Goal: Task Accomplishment & Management: Use online tool/utility

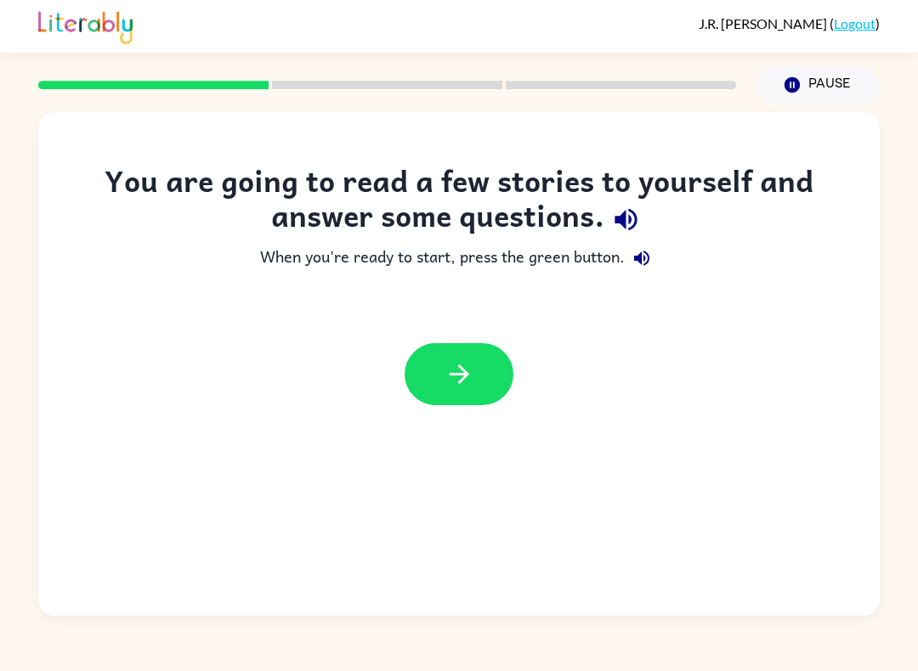
click at [469, 381] on icon "button" at bounding box center [459, 374] width 30 height 30
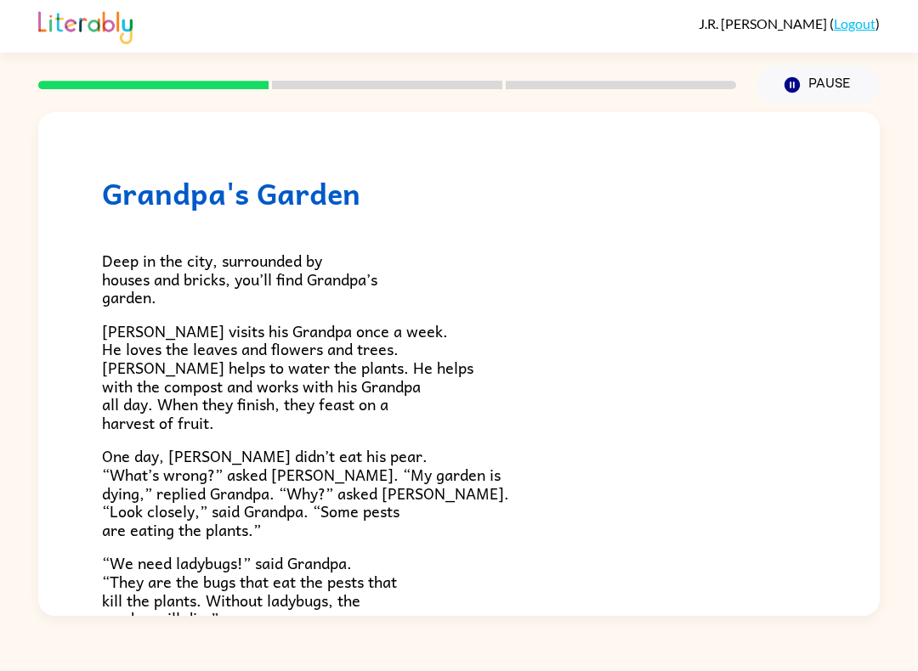
click at [826, 87] on button "Pause Pause" at bounding box center [817, 84] width 123 height 39
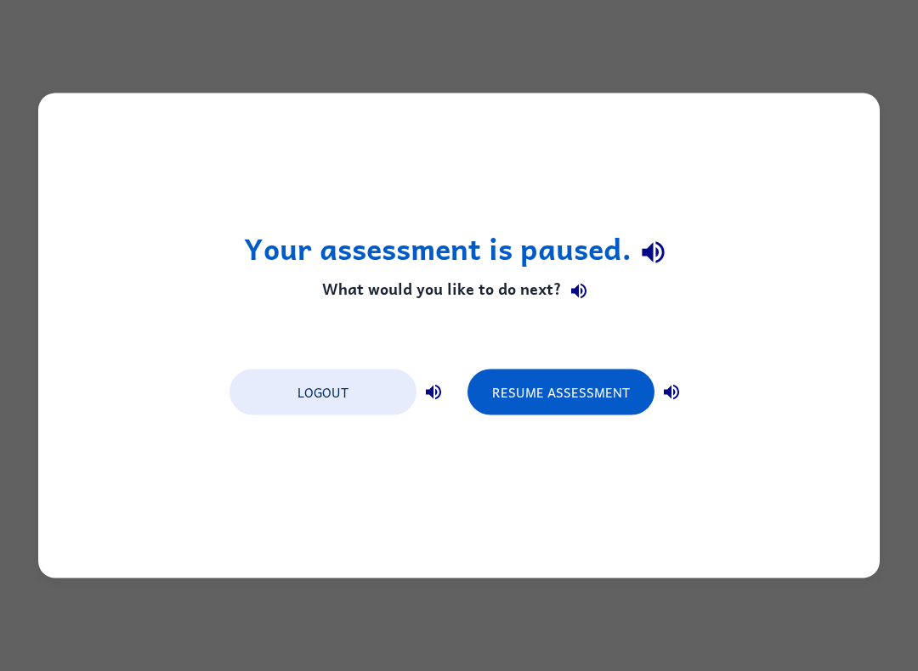
click at [597, 393] on button "Resume Assessment" at bounding box center [560, 393] width 187 height 46
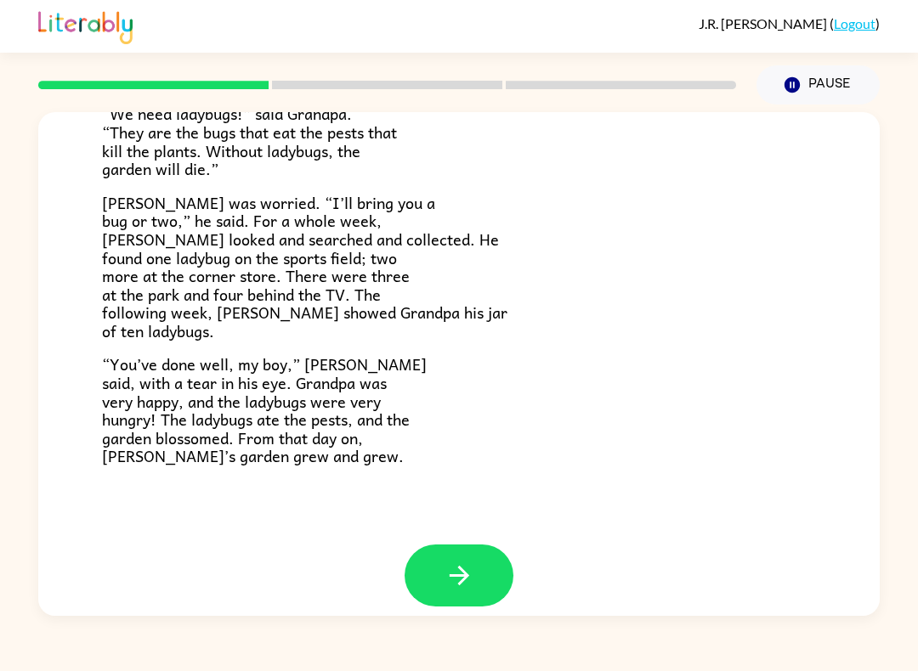
scroll to position [449, 0]
click at [460, 574] on icon "button" at bounding box center [459, 577] width 30 height 30
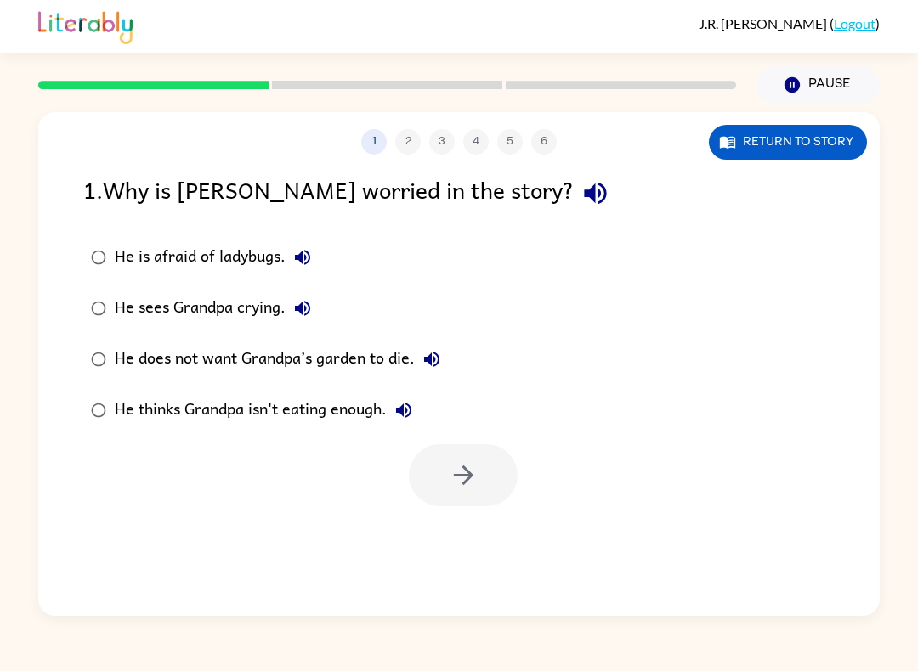
click at [550, 138] on div "1 2 3 4 5 6" at bounding box center [458, 141] width 841 height 25
click at [544, 158] on div "1 2 3 4 5 6 Return to story 1 . Why is [PERSON_NAME] worried in the story? He i…" at bounding box center [458, 364] width 841 height 504
click at [543, 157] on div "1 2 3 4 5 6 Return to story 1 . Why is [PERSON_NAME] worried in the story? He i…" at bounding box center [458, 364] width 841 height 504
click at [557, 147] on div "1 2 3 4 5 6" at bounding box center [458, 141] width 841 height 25
click at [495, 485] on button "button" at bounding box center [463, 475] width 109 height 62
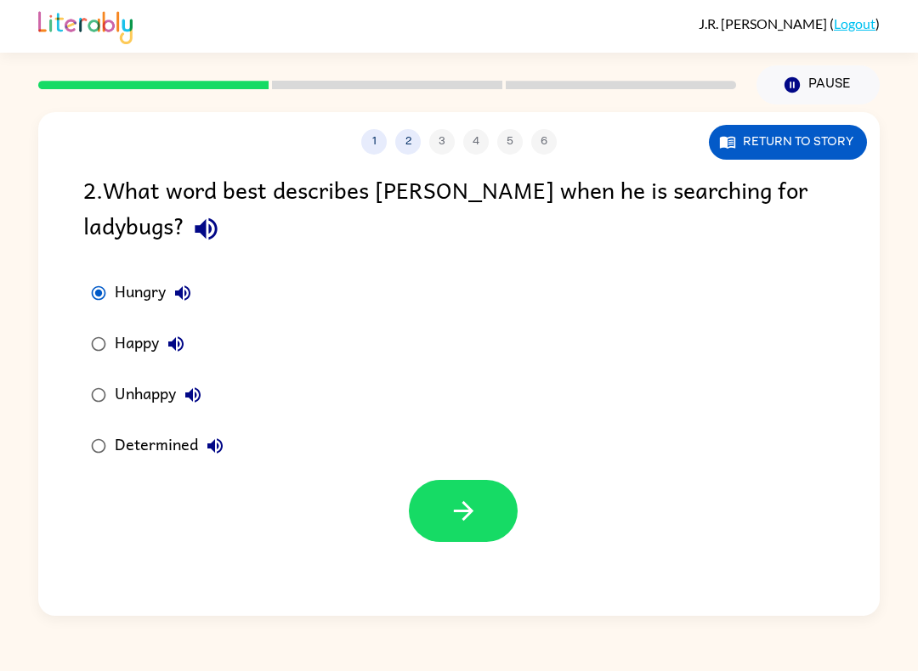
click at [459, 505] on icon "button" at bounding box center [464, 511] width 30 height 30
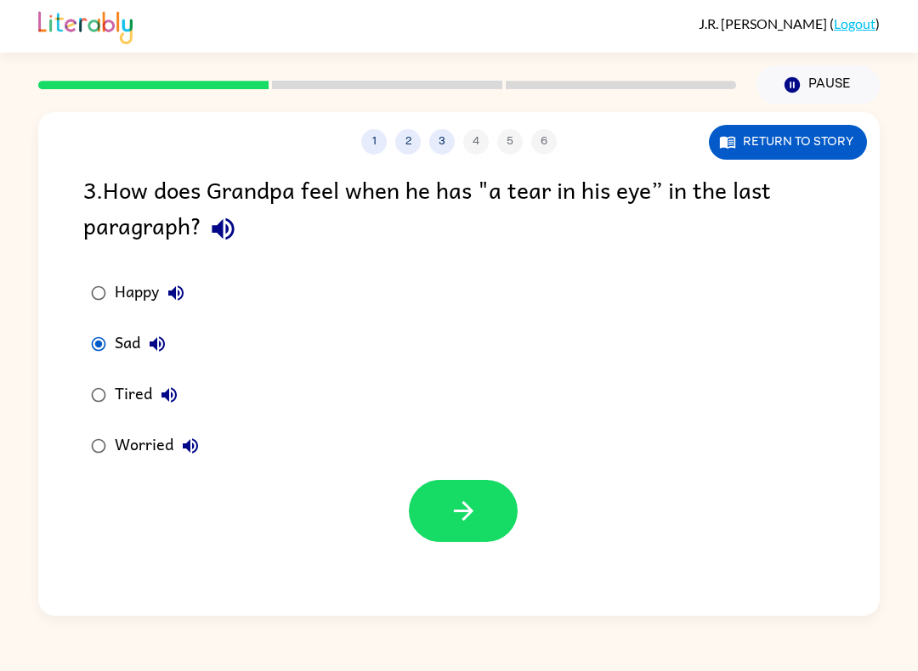
click at [472, 526] on icon "button" at bounding box center [464, 511] width 30 height 30
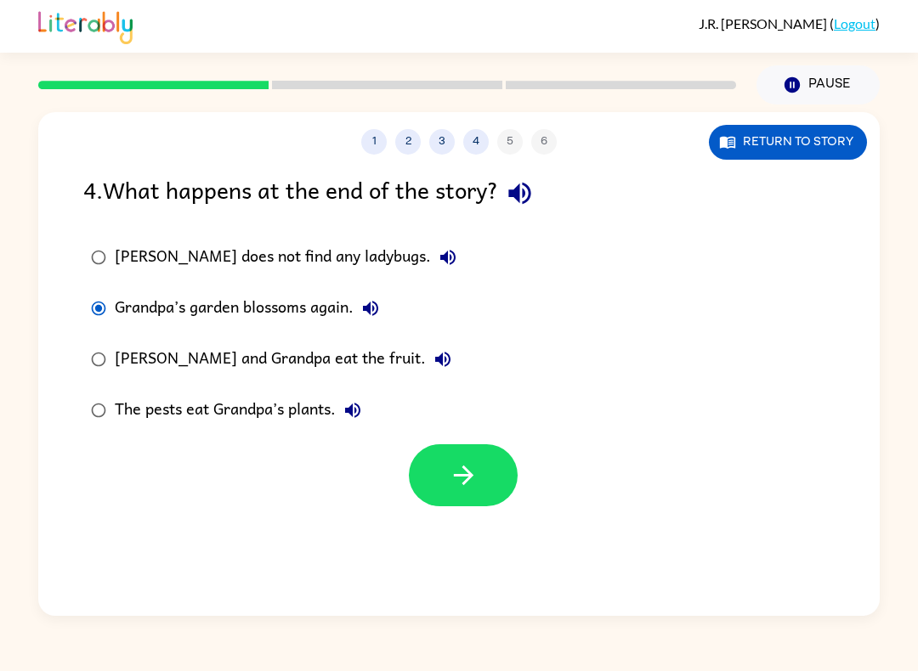
click at [488, 491] on button "button" at bounding box center [463, 475] width 109 height 62
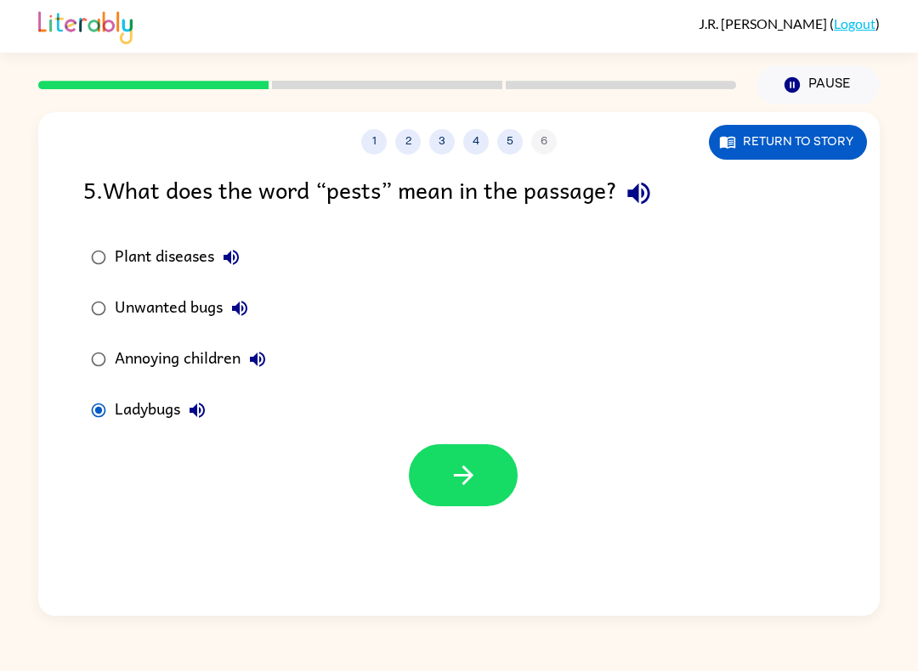
click at [491, 485] on button "button" at bounding box center [463, 475] width 109 height 62
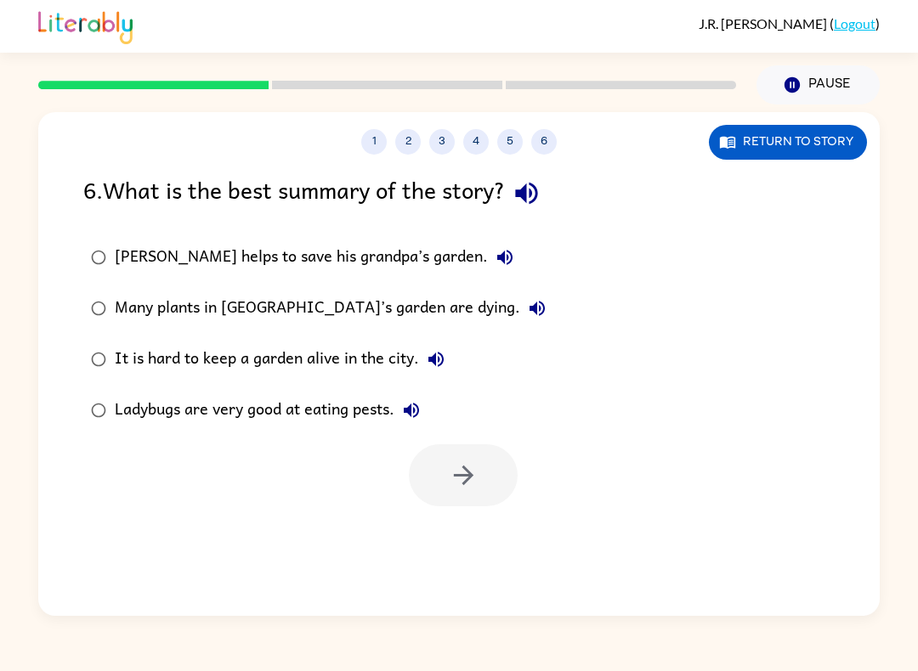
click at [496, 515] on div "1 2 3 4 5 6 Return to story 6 . What is the best summary of the story? [PERSON_…" at bounding box center [458, 364] width 841 height 504
click at [475, 490] on icon "button" at bounding box center [464, 475] width 30 height 30
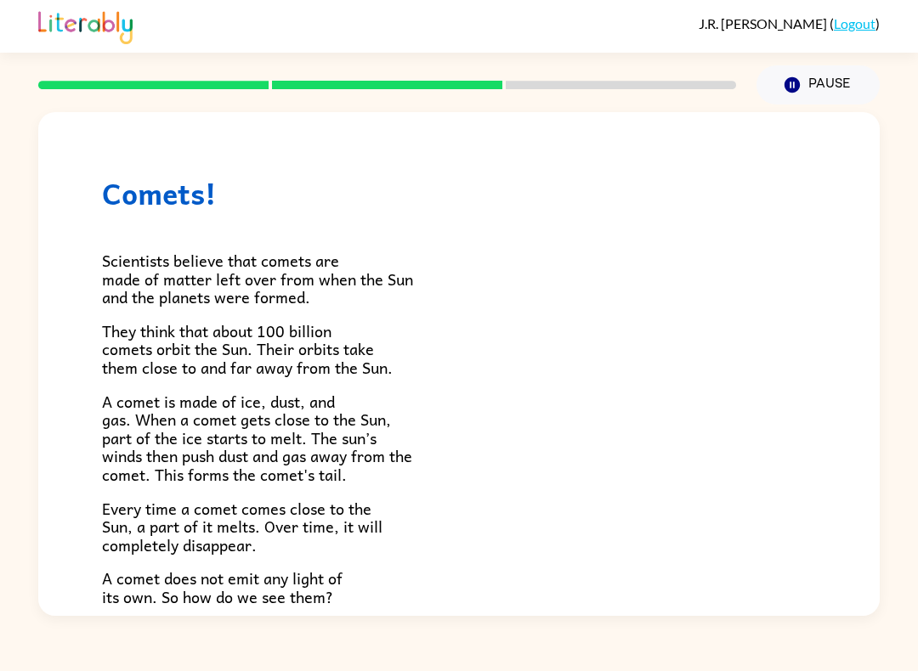
click at [811, 84] on button "Pause Pause" at bounding box center [817, 84] width 123 height 39
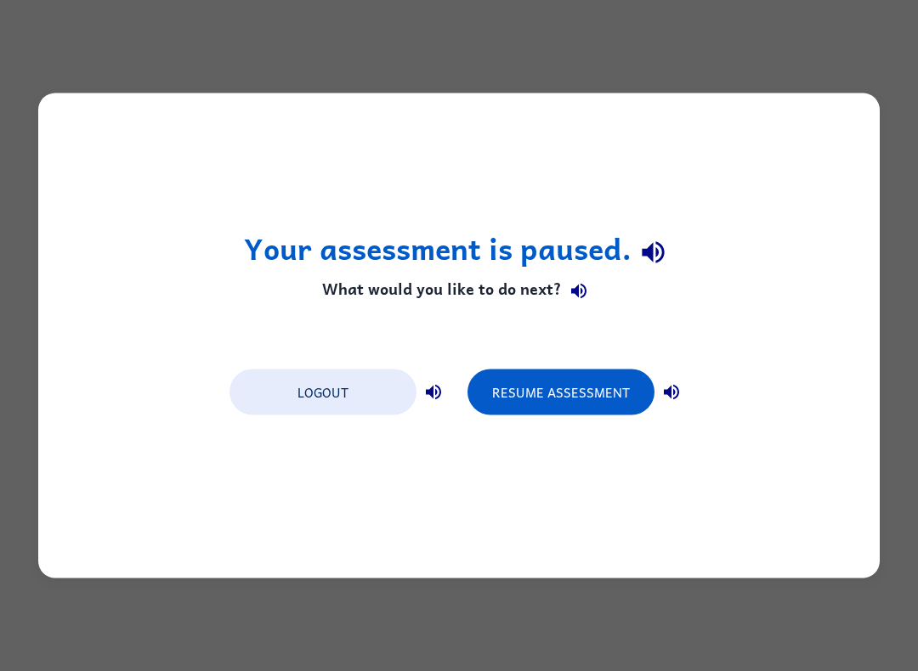
click at [866, 56] on div "Your assessment is paused. What would you like to do next? Logout Resume Assess…" at bounding box center [459, 335] width 918 height 671
click at [869, 67] on div "Your assessment is paused. What would you like to do next? Logout Resume Assess…" at bounding box center [459, 335] width 918 height 671
click at [616, 410] on button "Resume Assessment" at bounding box center [560, 393] width 187 height 46
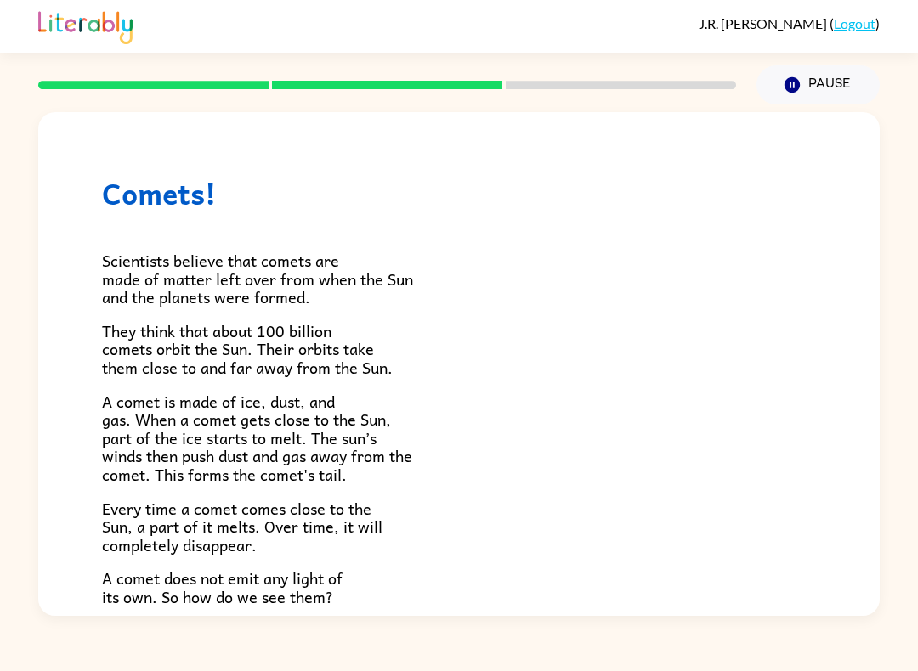
click at [615, 410] on p "A comet is made of ice, dust, and gas. When a comet gets close to the Sun, part…" at bounding box center [459, 439] width 714 height 92
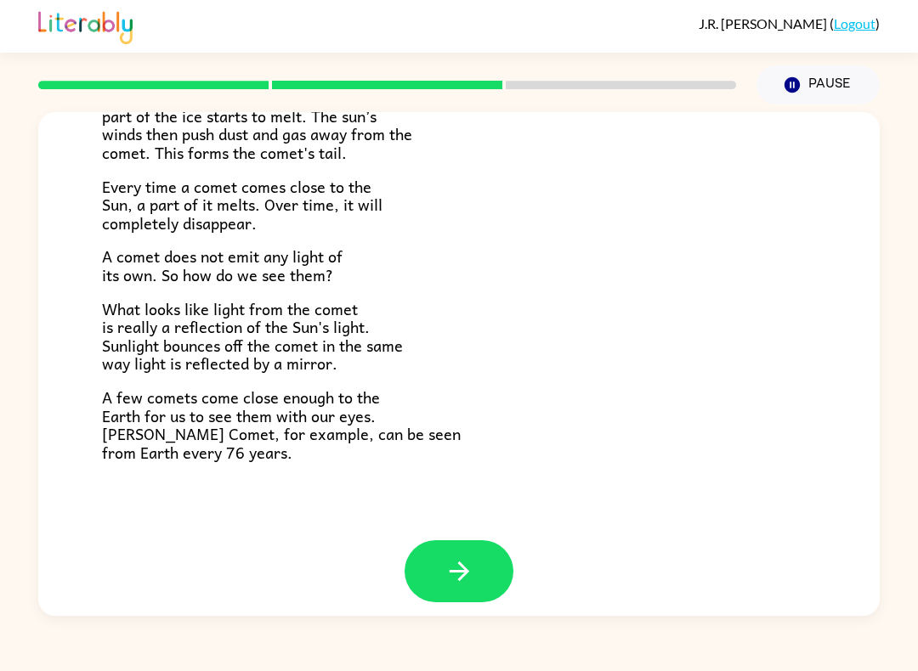
scroll to position [321, 0]
click at [472, 557] on icon "button" at bounding box center [459, 572] width 30 height 30
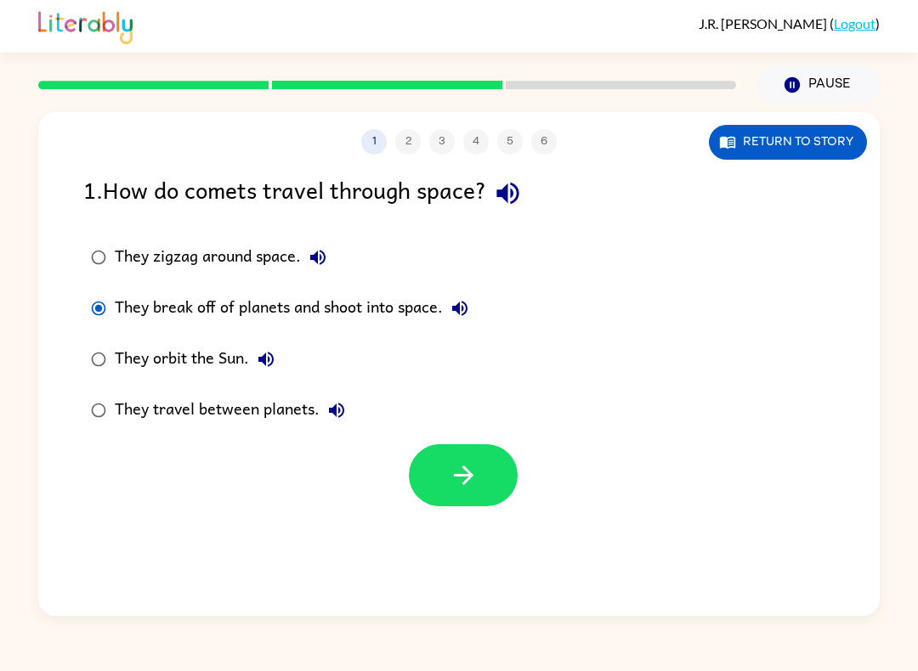
click at [483, 483] on button "button" at bounding box center [463, 475] width 109 height 62
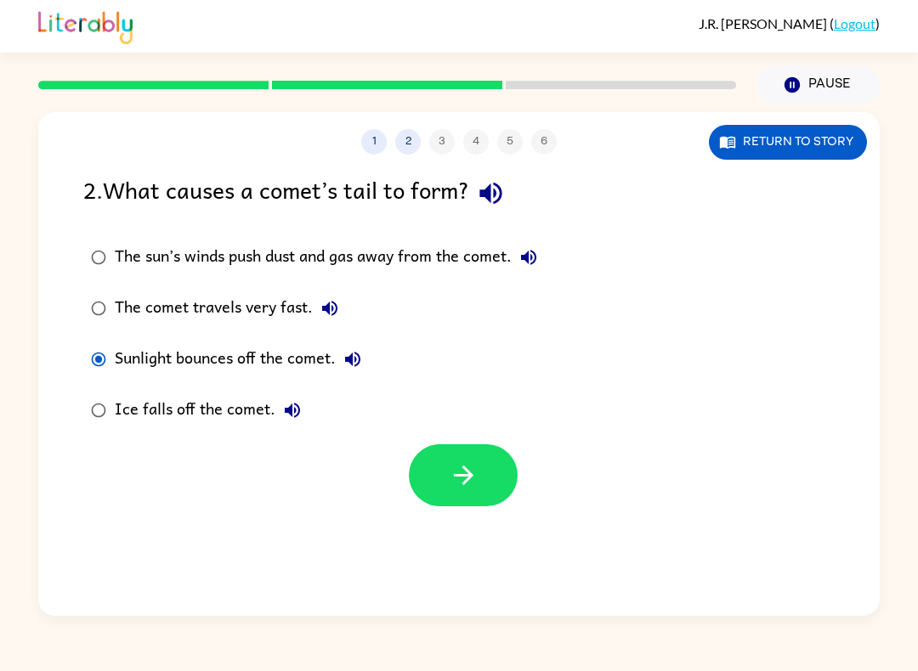
click at [468, 489] on icon "button" at bounding box center [464, 475] width 30 height 30
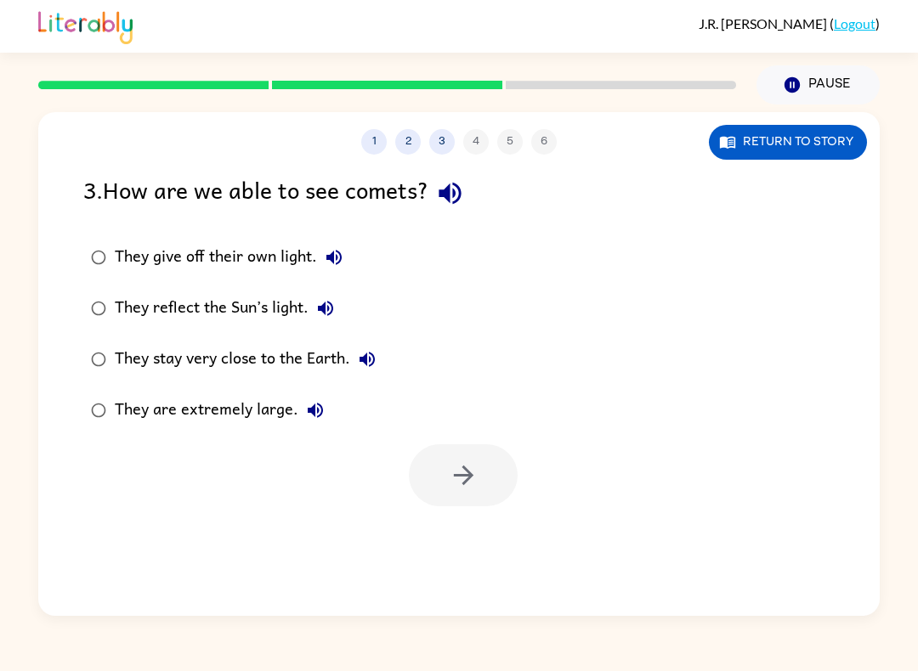
click at [87, 323] on label "They reflect the Sun’s light." at bounding box center [233, 308] width 319 height 51
click at [471, 487] on icon "button" at bounding box center [464, 475] width 30 height 30
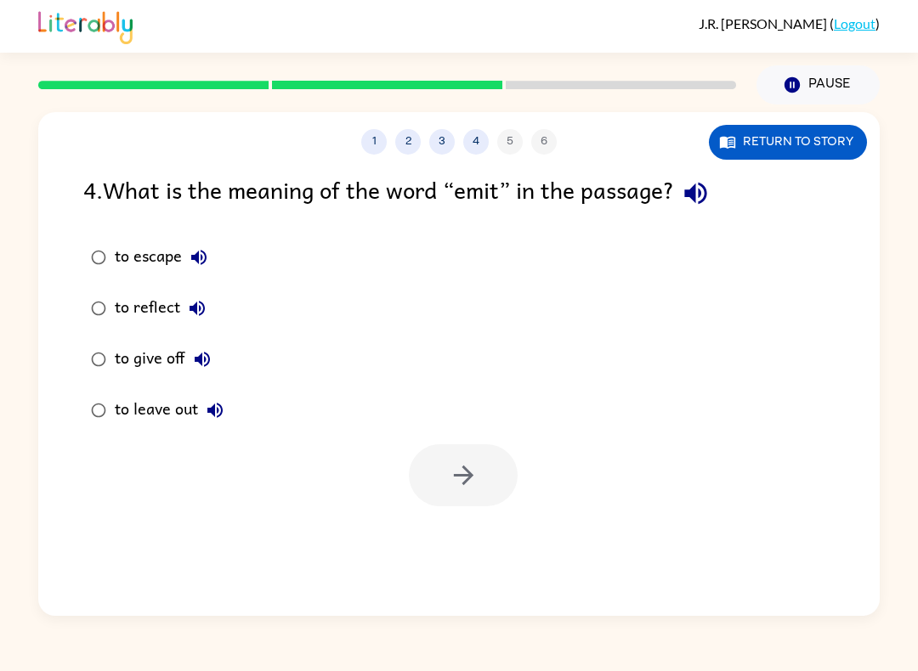
click at [83, 341] on label "to give off" at bounding box center [157, 359] width 167 height 51
click at [471, 485] on icon "button" at bounding box center [464, 475] width 30 height 30
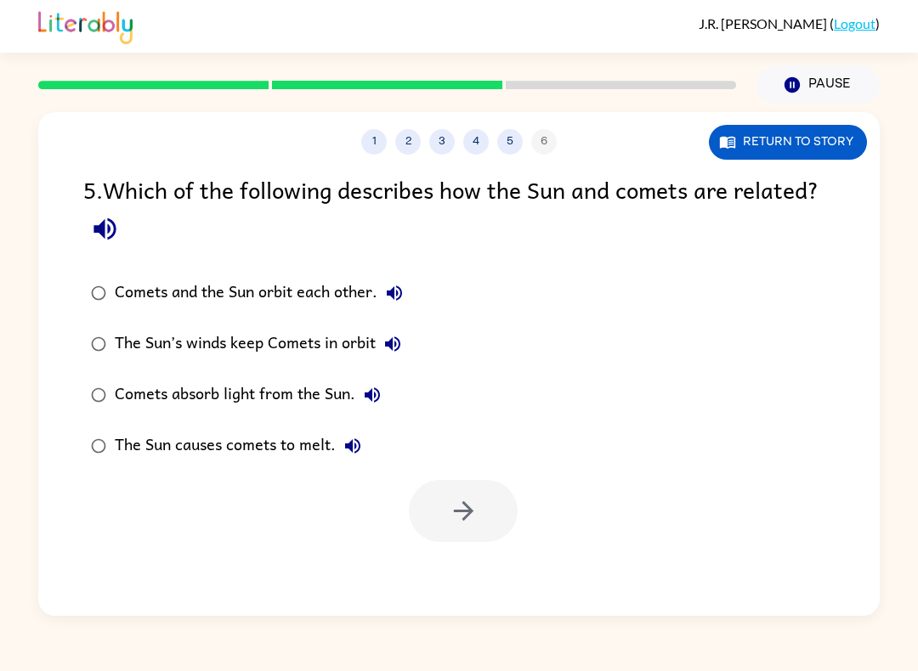
click at [105, 376] on label "Comets absorb light from the Sun." at bounding box center [247, 395] width 346 height 51
click at [477, 510] on icon "button" at bounding box center [464, 511] width 30 height 30
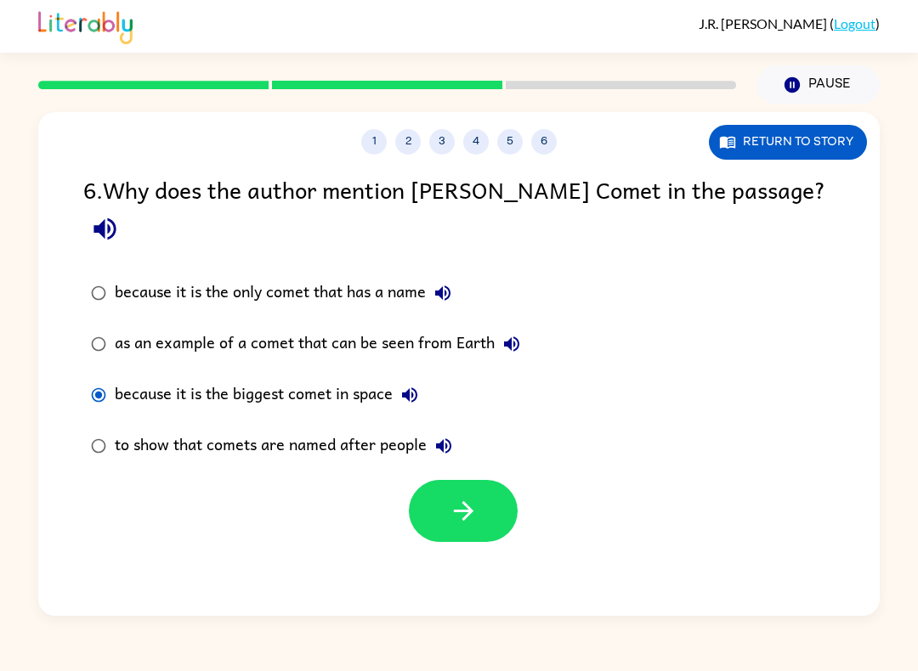
click at [472, 519] on div "1 2 3 4 5 6 Return to story 6 . Why does the author mention [PERSON_NAME] Comet…" at bounding box center [458, 364] width 841 height 504
click at [494, 500] on button "button" at bounding box center [463, 511] width 109 height 62
click at [494, 500] on div at bounding box center [463, 511] width 109 height 62
